Goal: Information Seeking & Learning: Learn about a topic

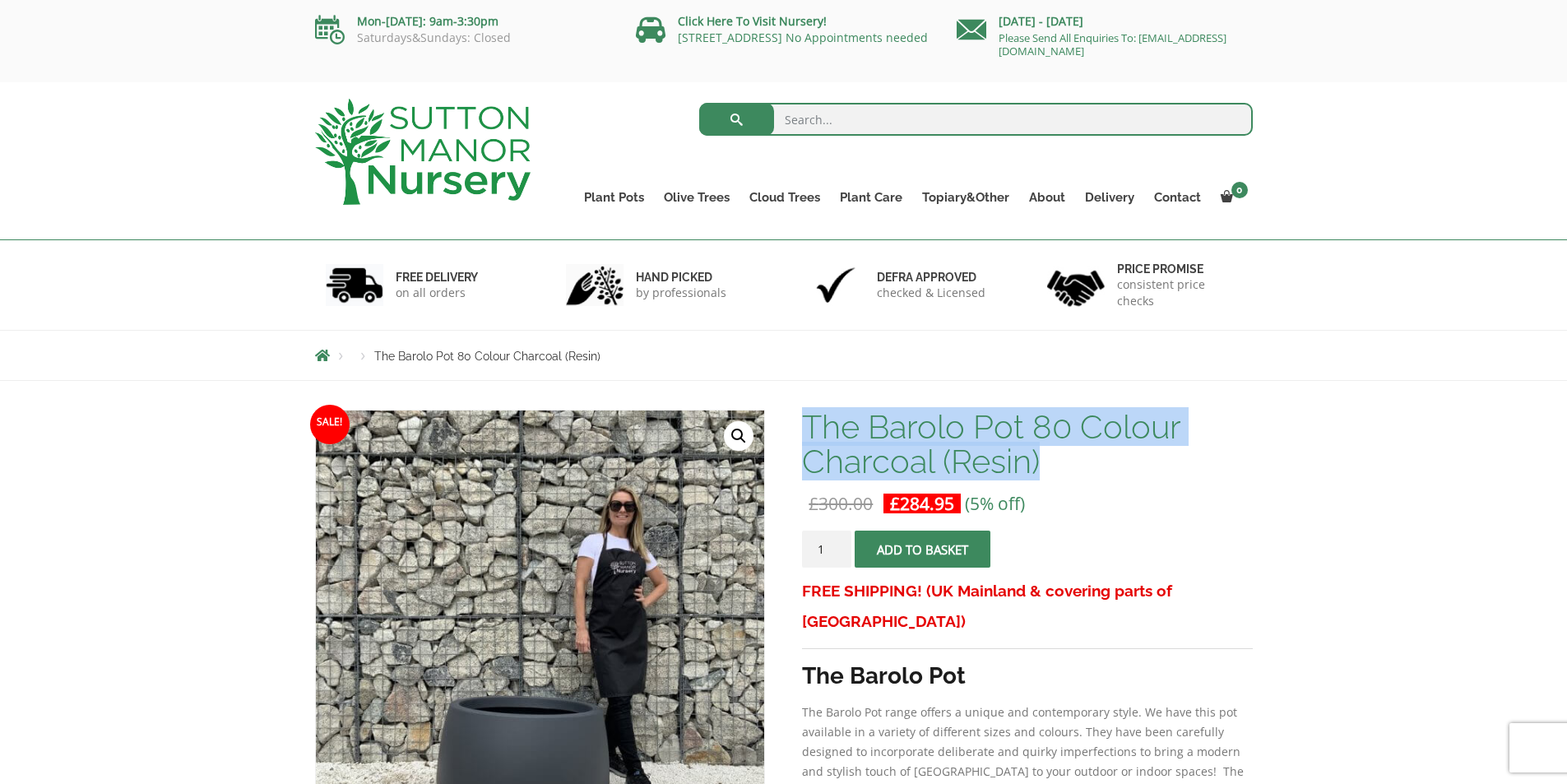
drag, startPoint x: 810, startPoint y: 425, endPoint x: 1052, endPoint y: 464, distance: 245.1
click at [1052, 464] on h1 "The Barolo Pot 80 Colour Charcoal (Resin)" at bounding box center [1027, 443] width 450 height 69
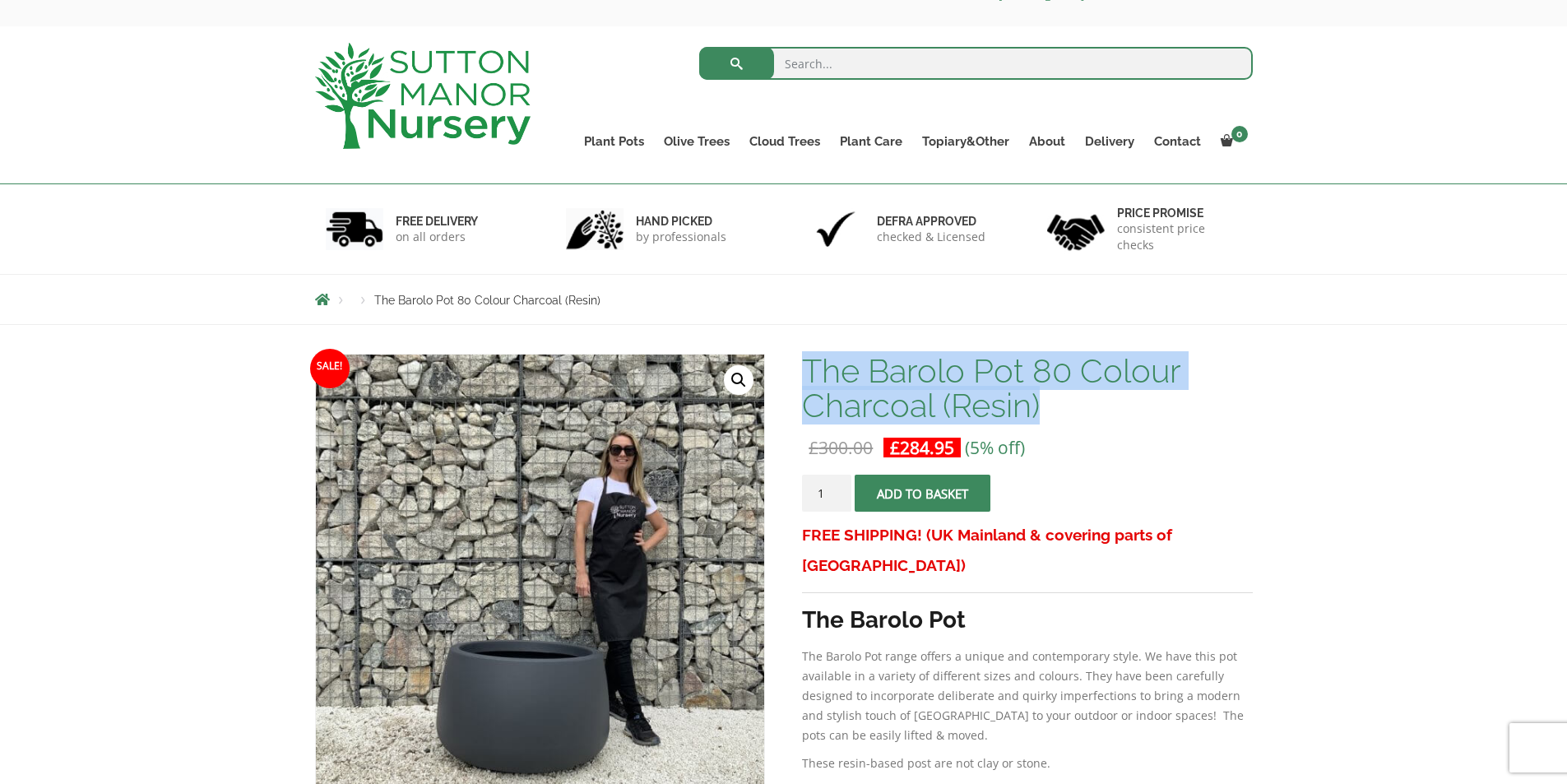
scroll to position [83, 0]
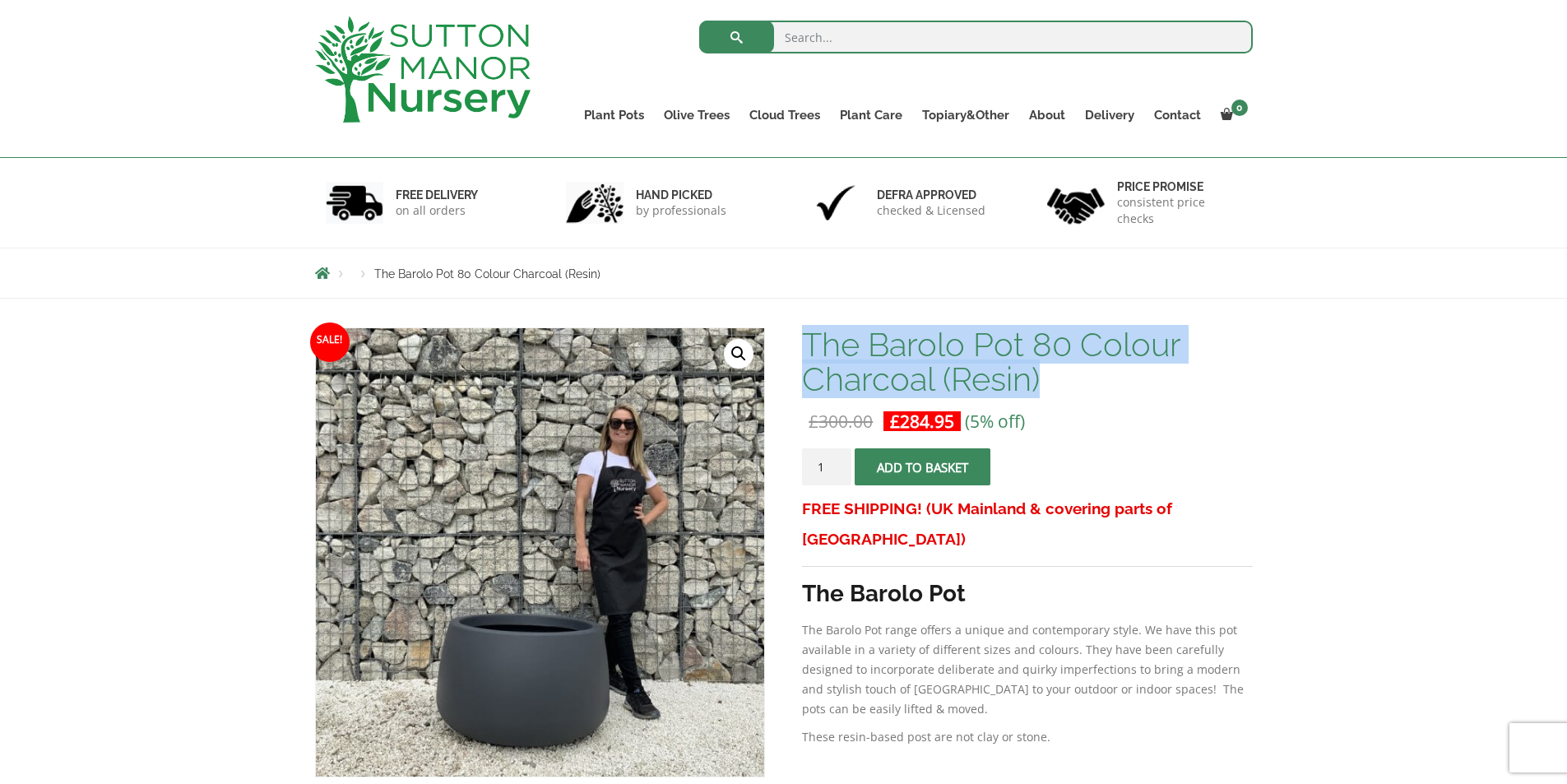
click at [962, 370] on h1 "The Barolo Pot 80 Colour Charcoal (Resin)" at bounding box center [1027, 362] width 450 height 69
click at [831, 334] on h1 "The Barolo Pot 80 Colour Charcoal (Resin)" at bounding box center [1027, 362] width 450 height 69
drag, startPoint x: 806, startPoint y: 342, endPoint x: 1044, endPoint y: 383, distance: 241.5
click at [1044, 383] on h1 "The Barolo Pot 80 Colour Charcoal (Resin)" at bounding box center [1027, 362] width 450 height 69
drag, startPoint x: 1037, startPoint y: 378, endPoint x: 1018, endPoint y: 376, distance: 19.1
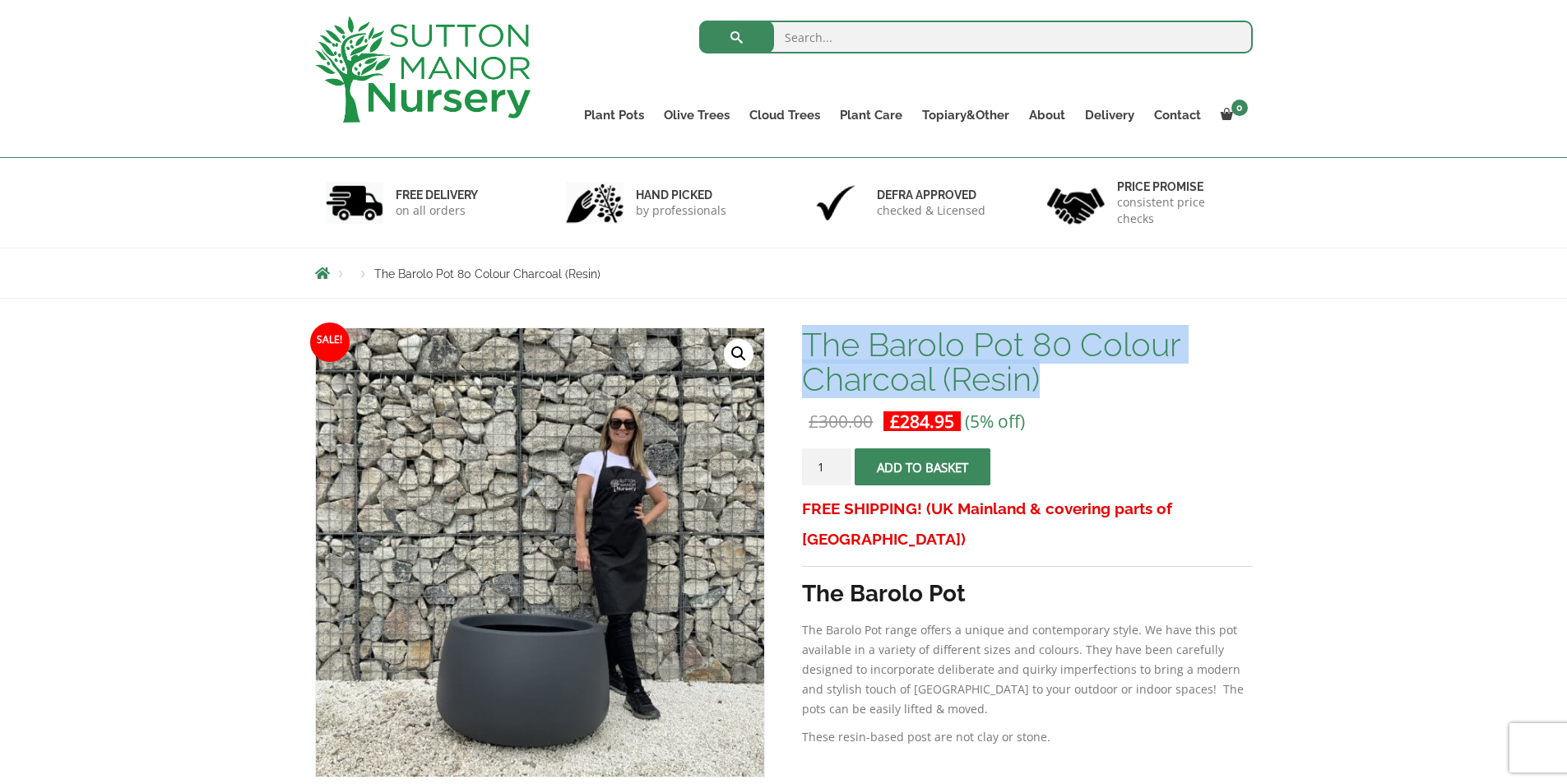
copy h1 "The Barolo Pot 80 Colour Charcoal (Resin)"
